Goal: Transaction & Acquisition: Purchase product/service

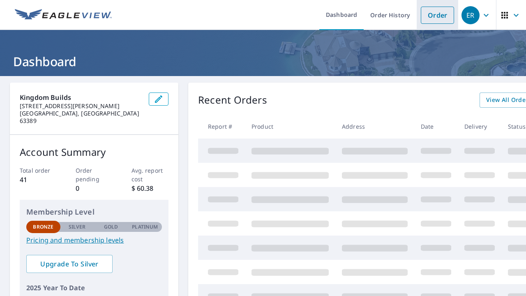
click at [444, 12] on link "Order" at bounding box center [437, 15] width 33 height 17
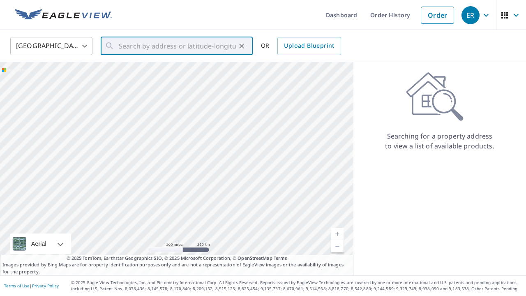
click at [206, 46] on input "text" at bounding box center [177, 46] width 117 height 23
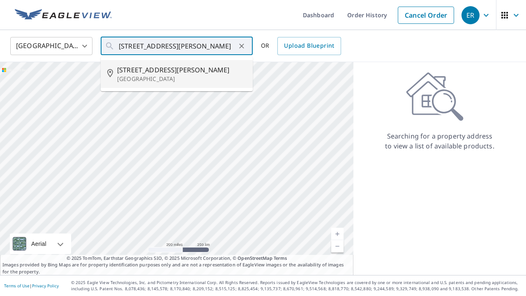
click at [192, 73] on span "[STREET_ADDRESS][PERSON_NAME]" at bounding box center [181, 70] width 129 height 10
type input "[STREET_ADDRESS][PERSON_NAME]"
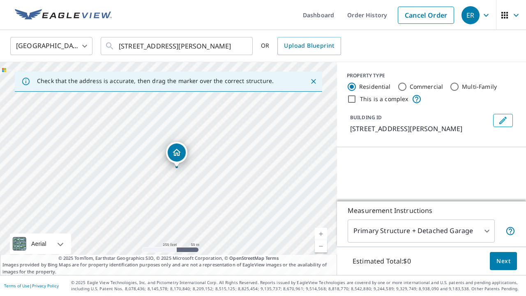
click at [322, 233] on link "Current Level 17, Zoom In" at bounding box center [321, 234] width 12 height 12
click at [322, 233] on link "Current Level 18, Zoom In" at bounding box center [321, 234] width 12 height 12
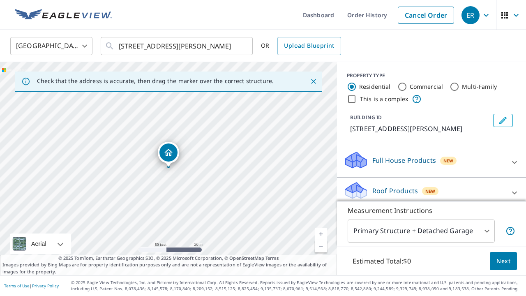
click at [322, 233] on link "Current Level 19, Zoom In" at bounding box center [321, 234] width 12 height 12
click at [321, 247] on link "Current Level 20, Zoom Out" at bounding box center [321, 246] width 12 height 12
drag, startPoint x: 169, startPoint y: 155, endPoint x: 239, endPoint y: 169, distance: 71.3
click at [476, 225] on body "ER ER Dashboard Order History Cancel Order ER [GEOGRAPHIC_DATA] US ​ [STREET_AD…" at bounding box center [263, 148] width 526 height 296
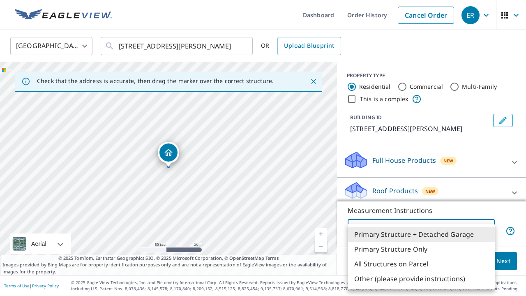
click at [406, 252] on li "Primary Structure Only" at bounding box center [421, 249] width 147 height 15
type input "2"
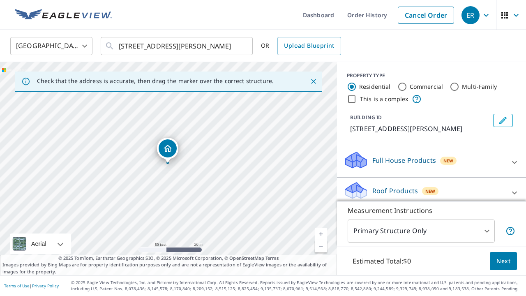
drag, startPoint x: 168, startPoint y: 151, endPoint x: 167, endPoint y: 147, distance: 4.2
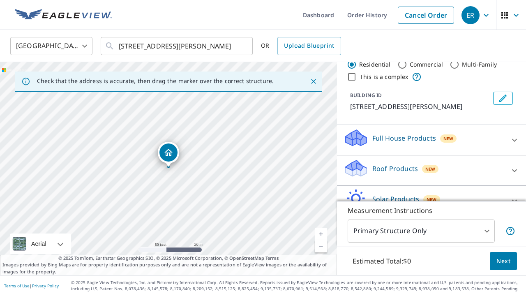
scroll to position [24, 0]
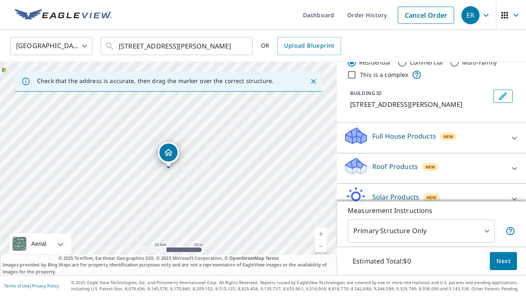
click at [465, 168] on div "Roof Products New" at bounding box center [424, 168] width 161 height 23
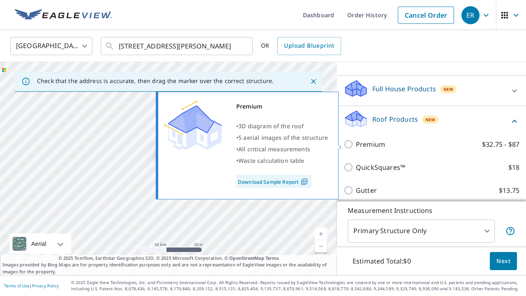
click at [351, 141] on input "Premium $32.75 - $87" at bounding box center [350, 144] width 12 height 10
checkbox input "true"
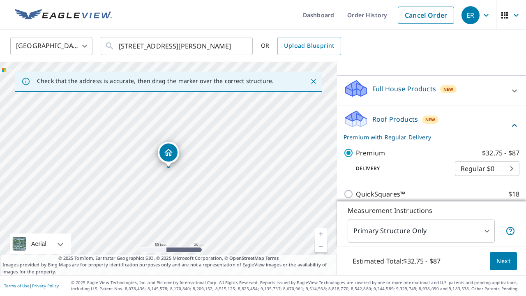
click at [506, 260] on span "Next" at bounding box center [504, 261] width 14 height 10
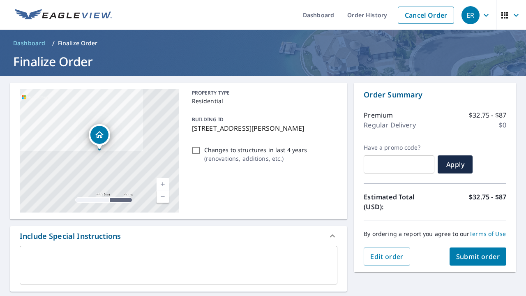
click at [488, 254] on span "Submit order" at bounding box center [478, 256] width 44 height 9
